Goal: Check status: Check status

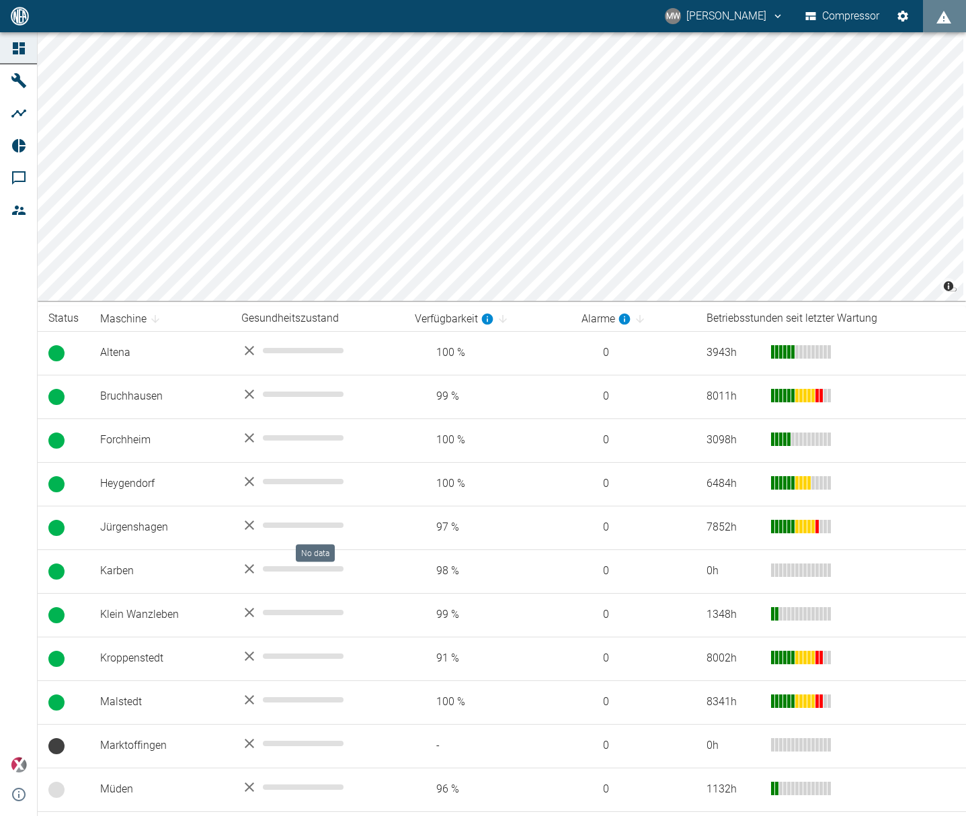
scroll to position [131, 0]
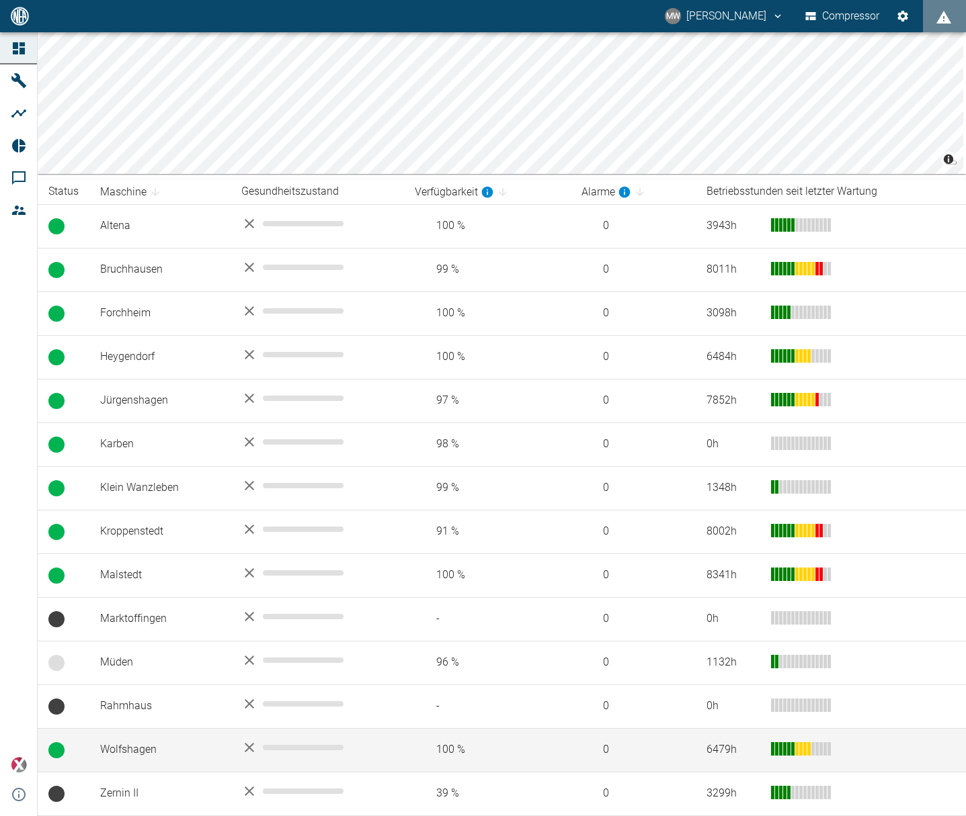
click at [131, 759] on td "Wolfshagen" at bounding box center [159, 750] width 141 height 44
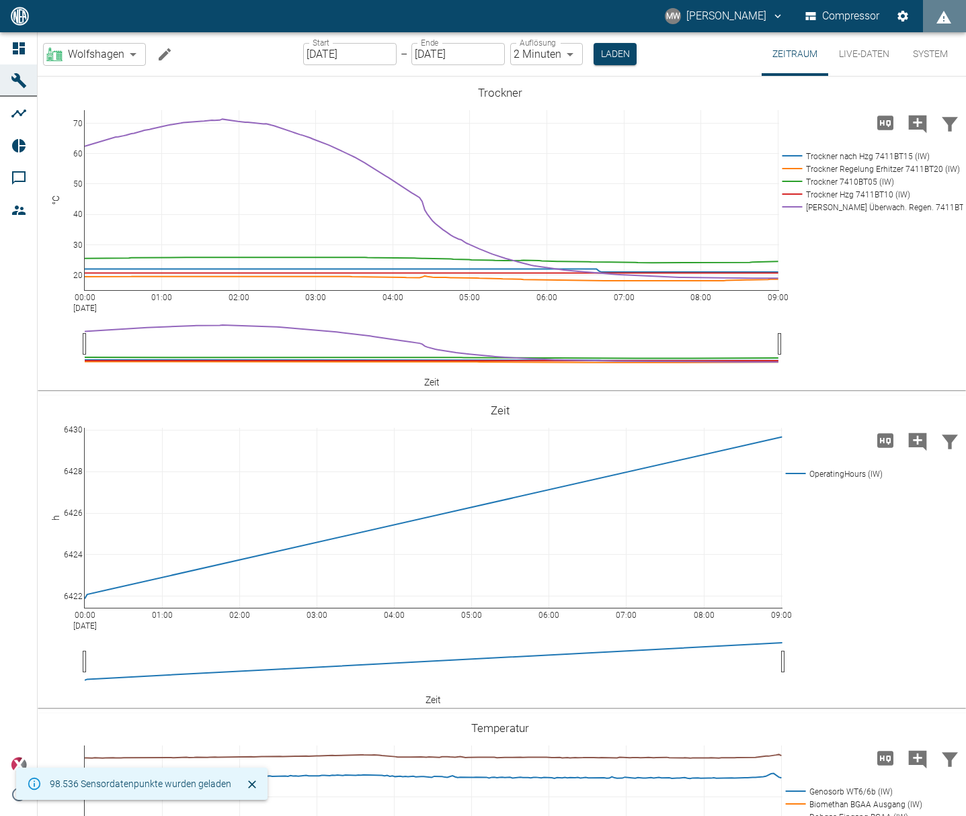
type input "2min"
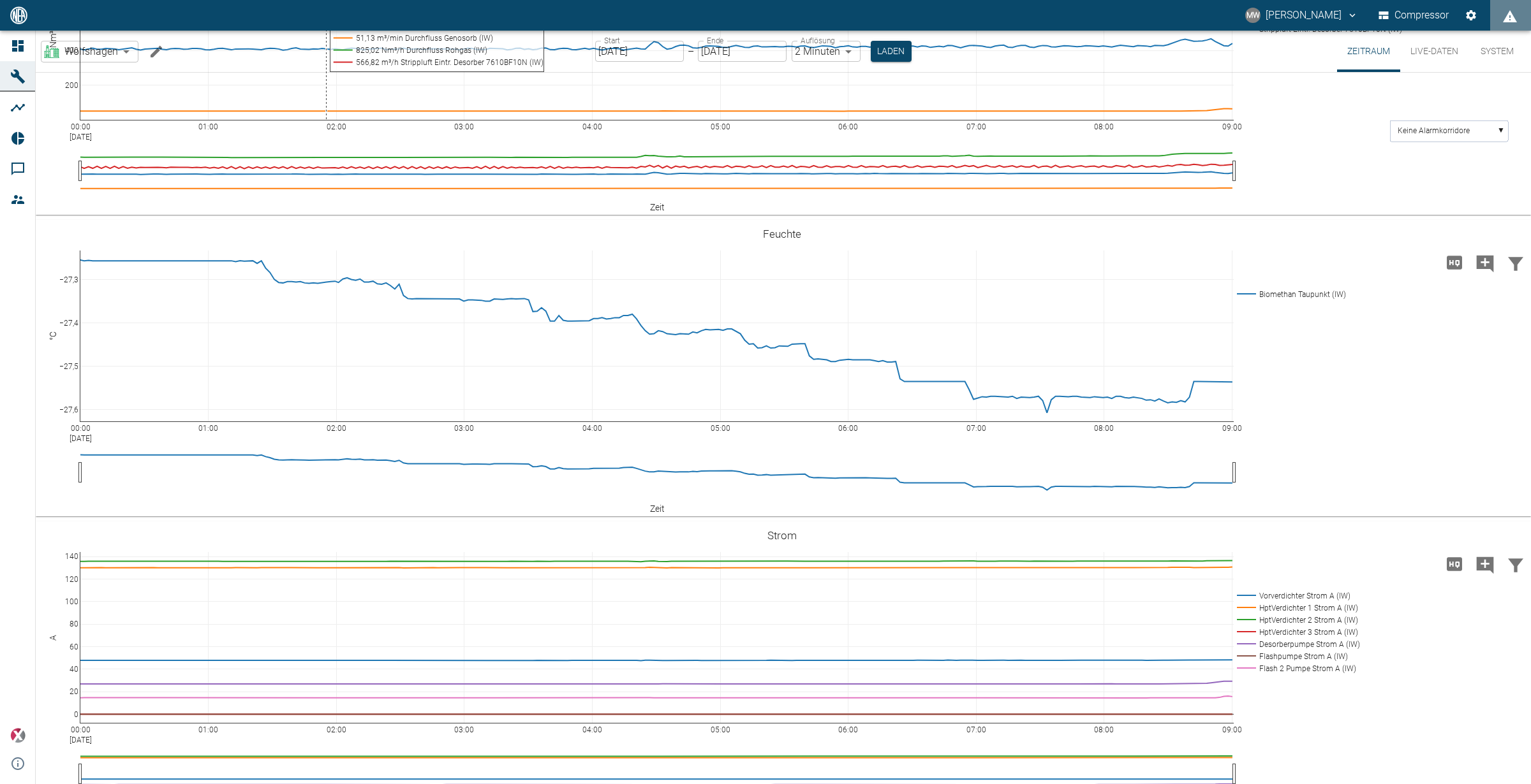
scroll to position [2009, 0]
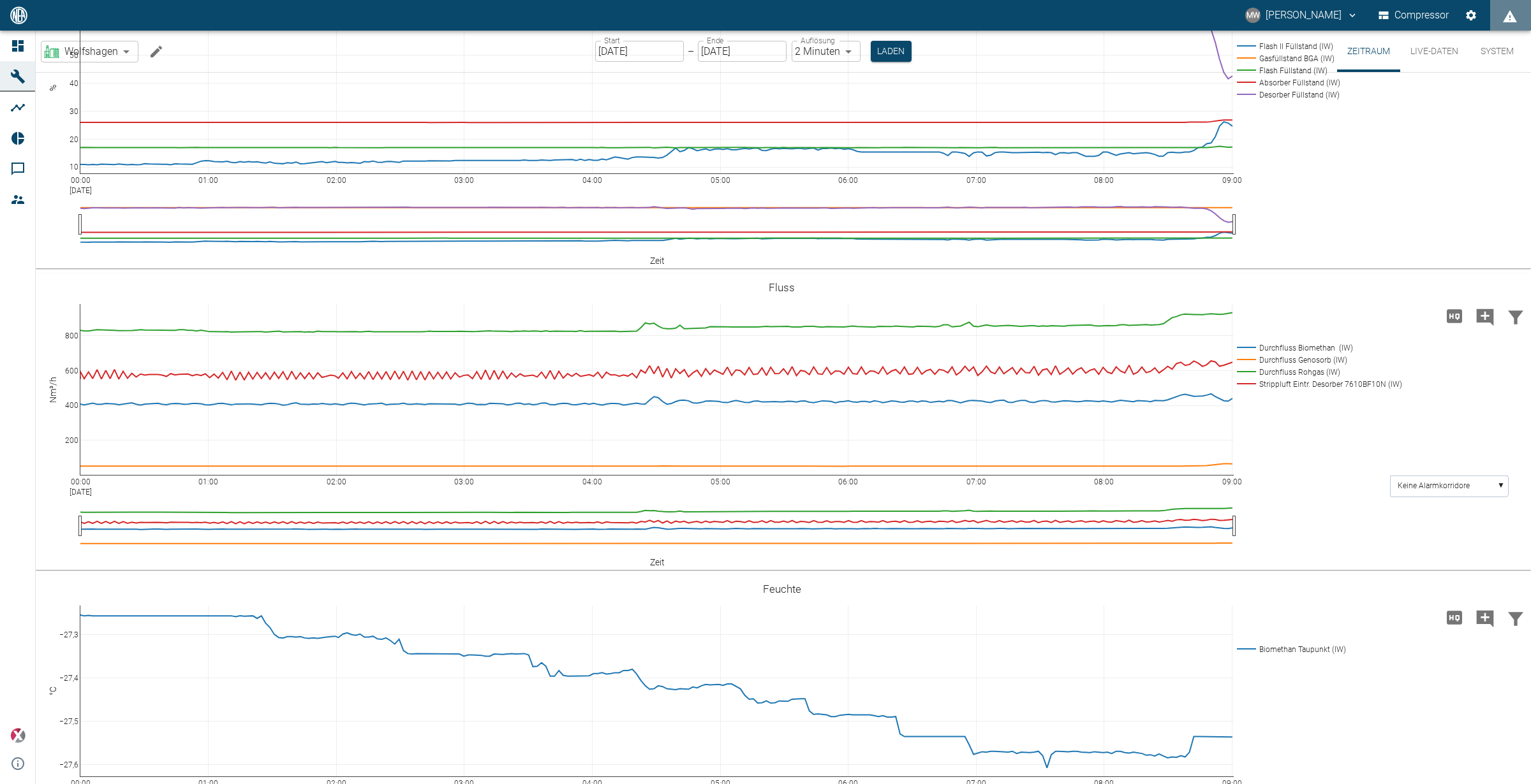
click at [601, 50] on input "[DATE]" at bounding box center [639, 51] width 88 height 21
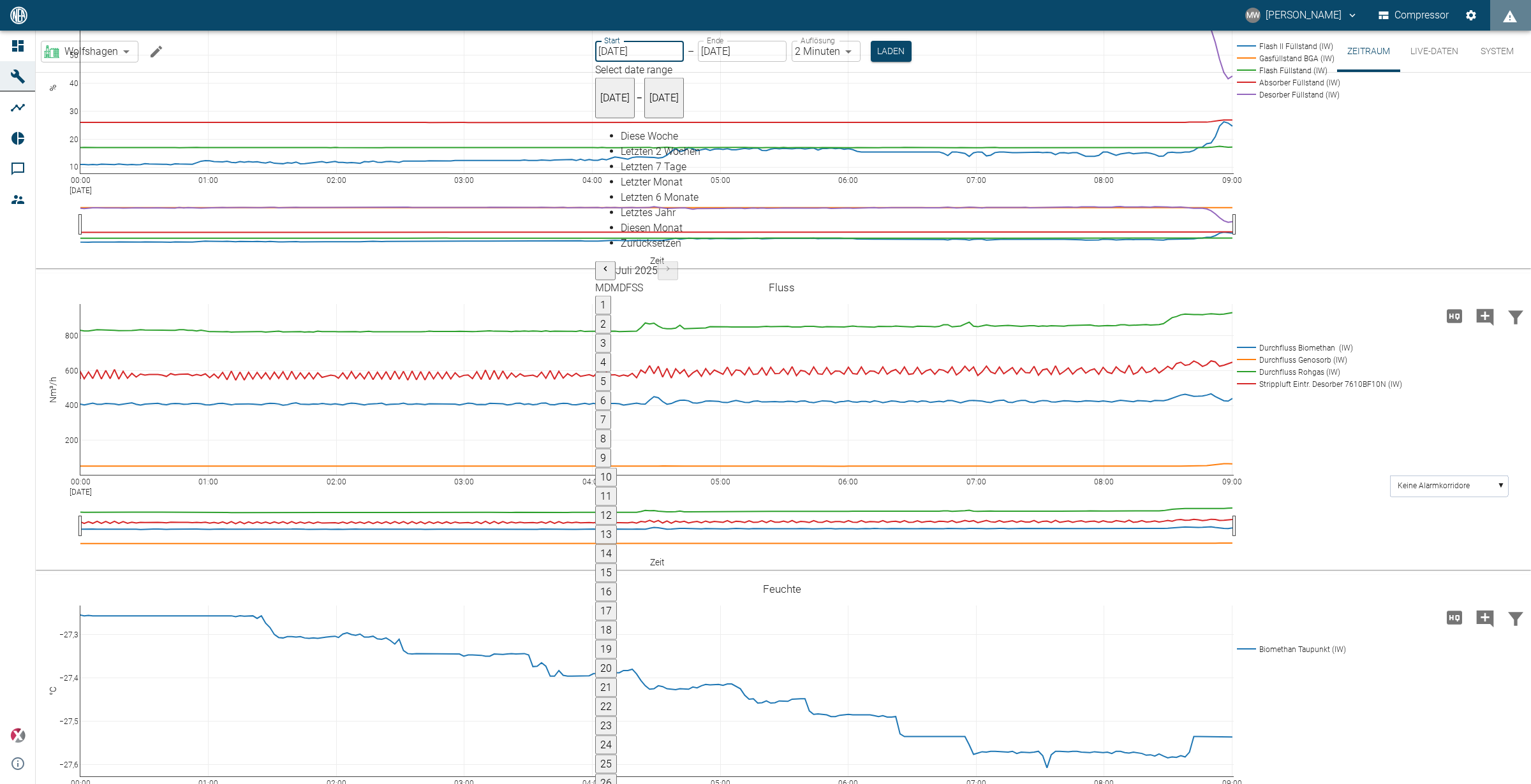
type input "27.08.2025"
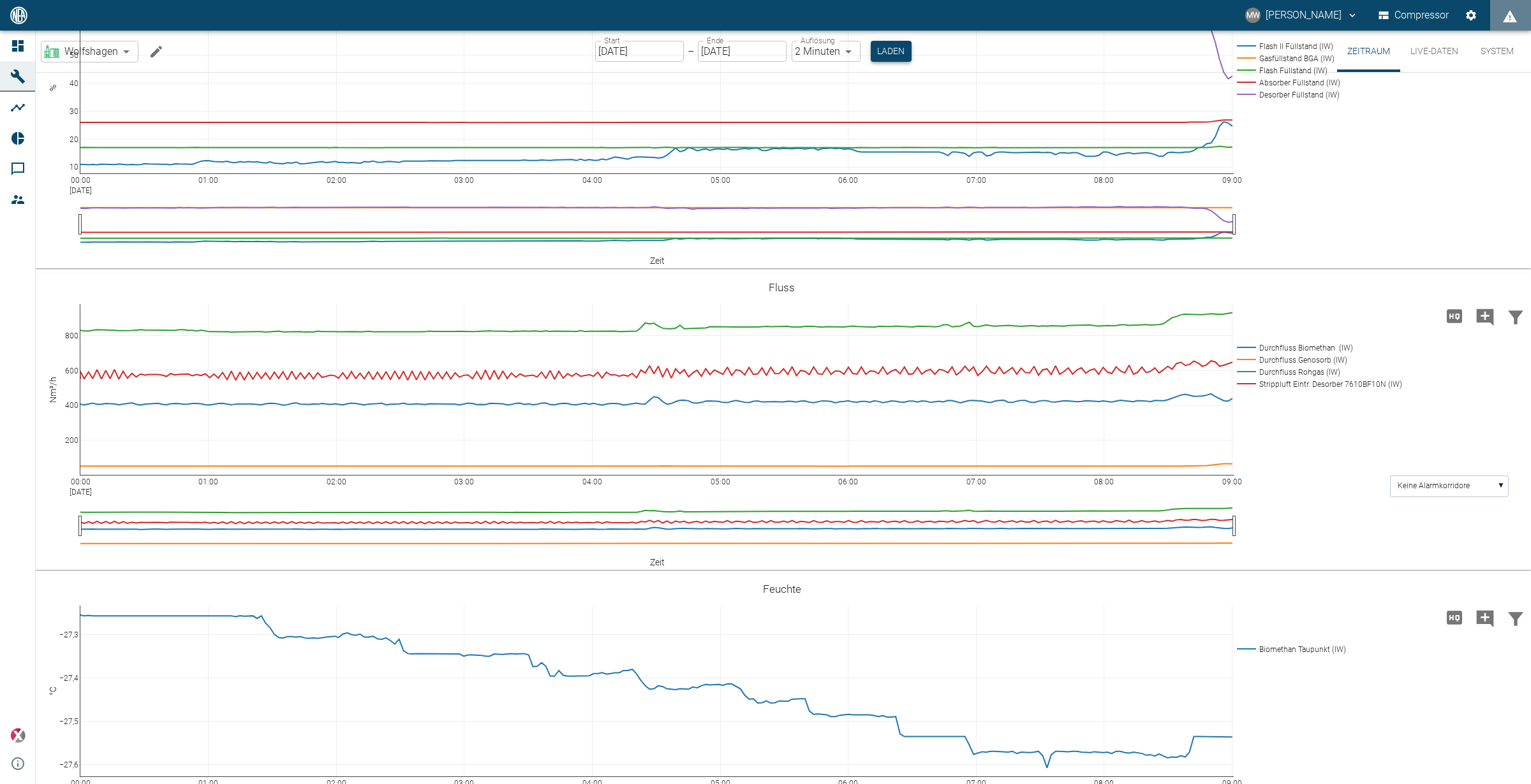
click at [892, 47] on button "Laden" at bounding box center [890, 51] width 41 height 21
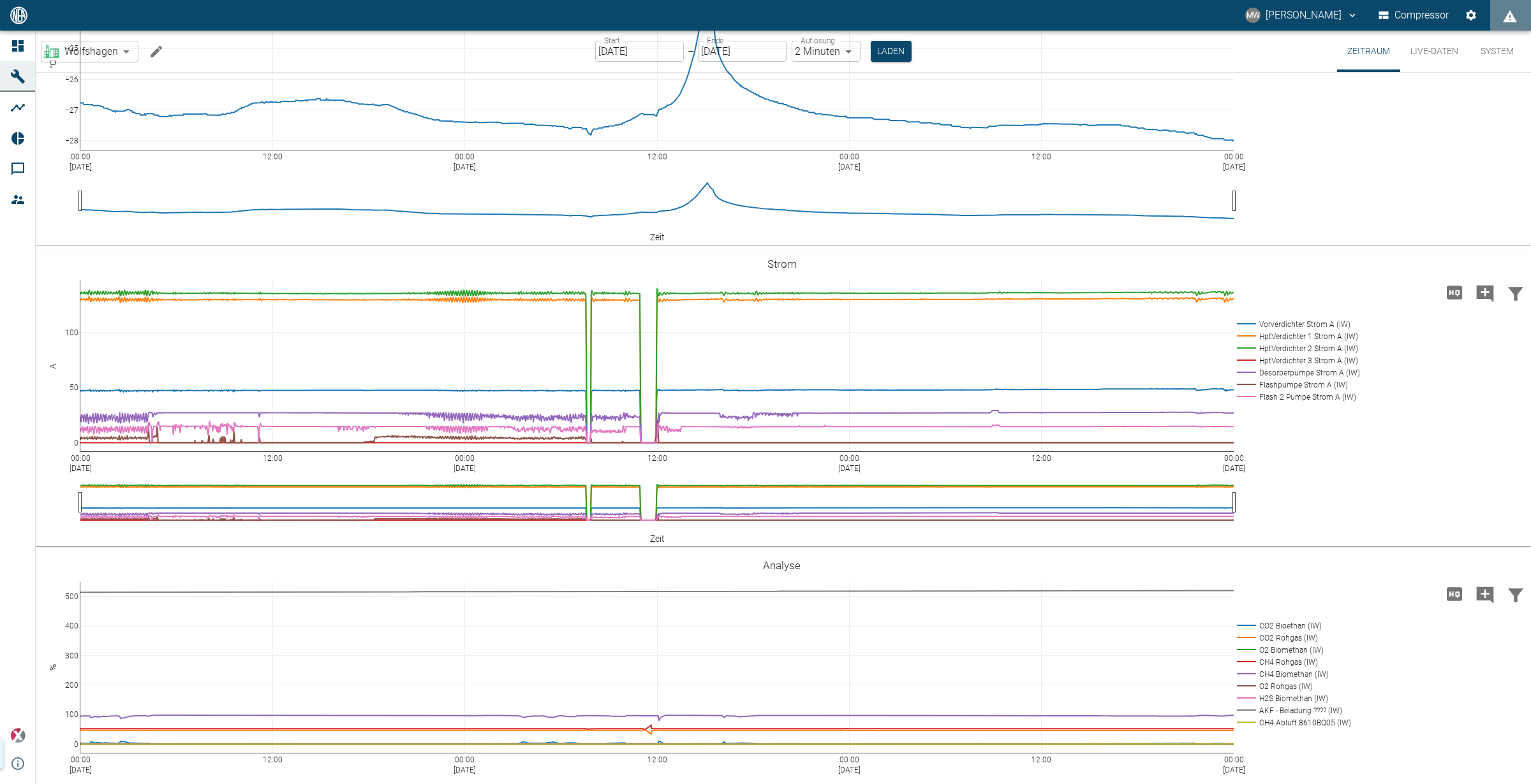
scroll to position [2296, 0]
click at [732, 51] on input "[DATE]" at bounding box center [741, 51] width 88 height 21
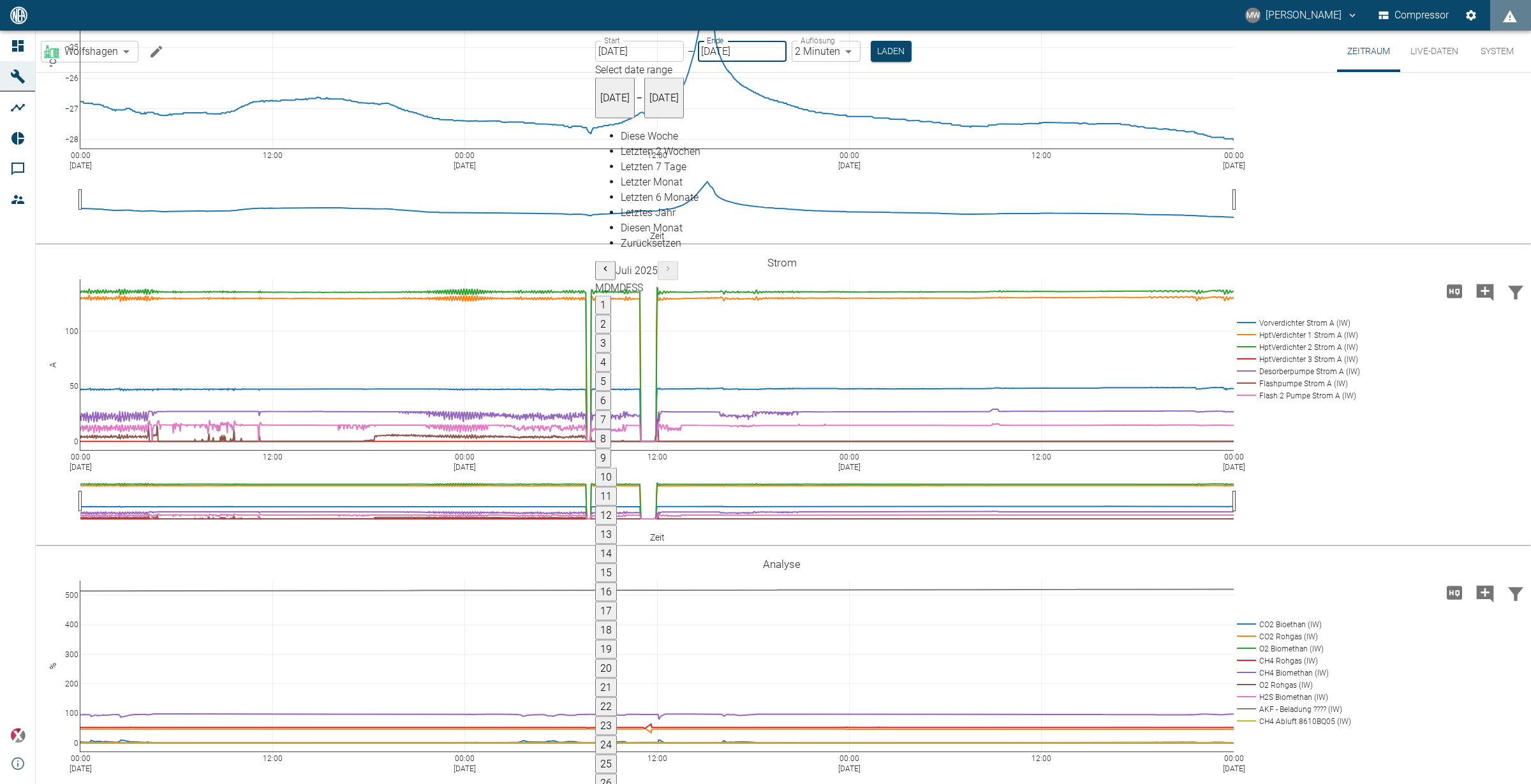
click at [758, 51] on input "[DATE]" at bounding box center [741, 51] width 88 height 21
type input "[DATE]"
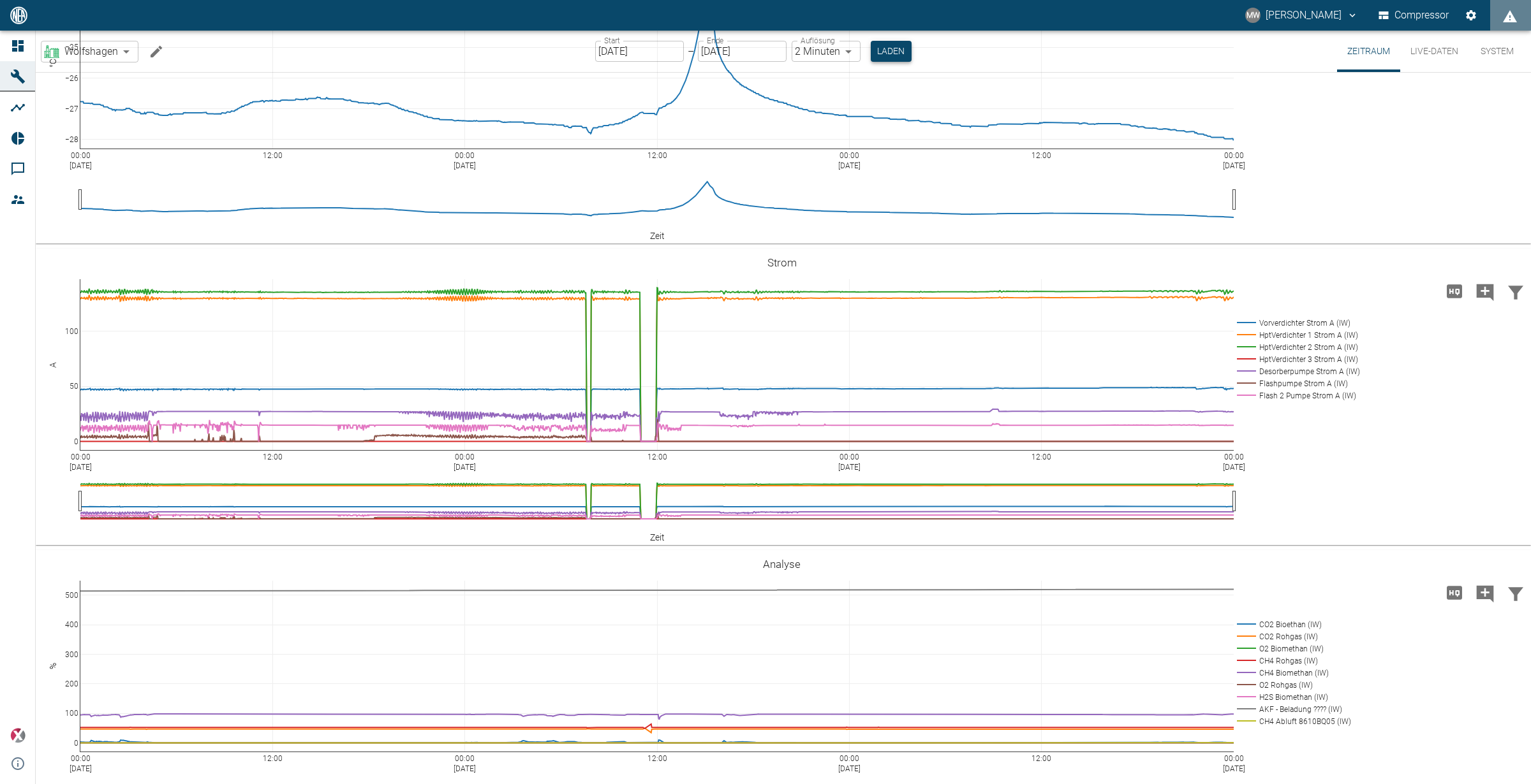
click at [883, 47] on button "Laden" at bounding box center [890, 51] width 41 height 21
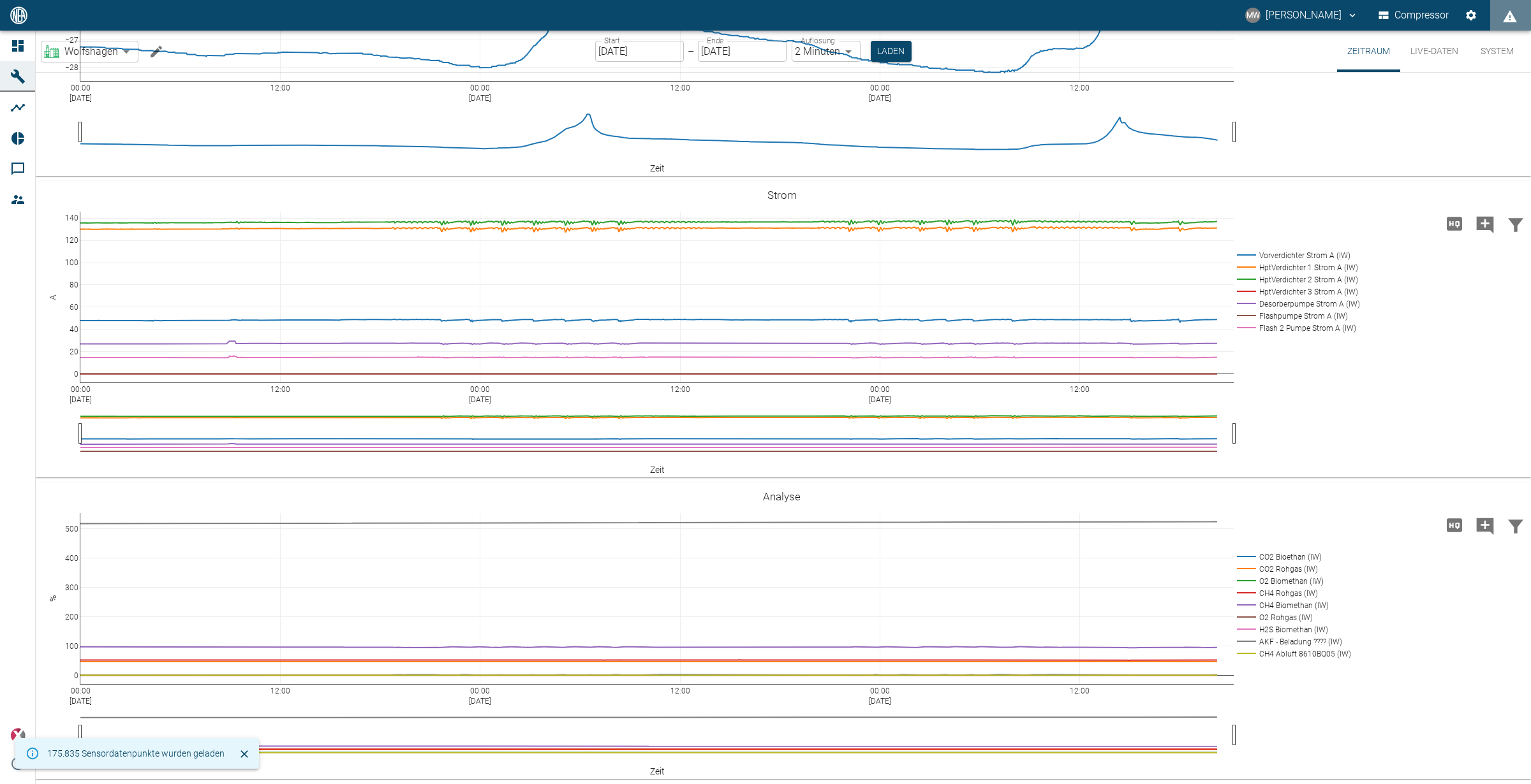
scroll to position [2296, 0]
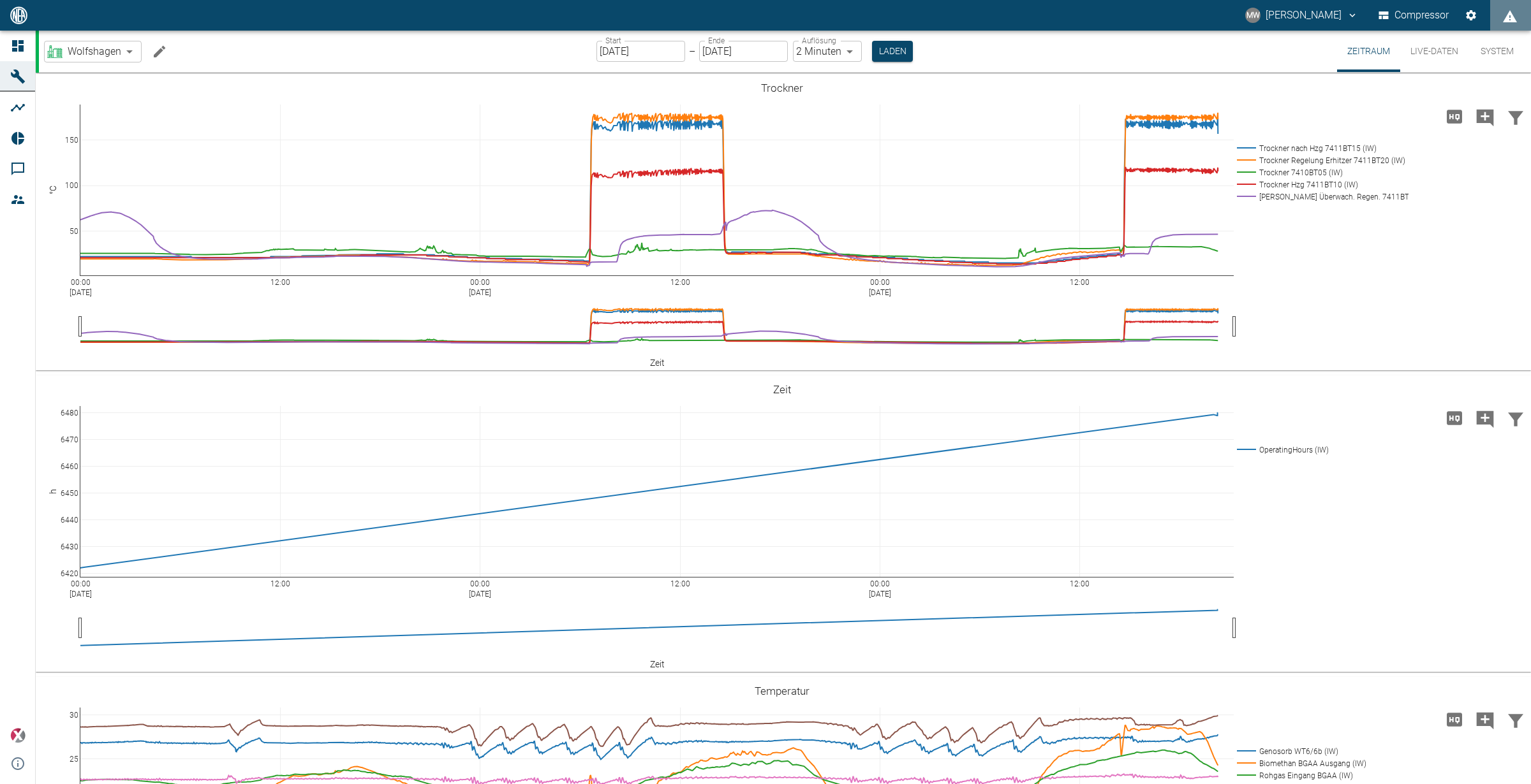
scroll to position [2296, 0]
